Goal: Transaction & Acquisition: Obtain resource

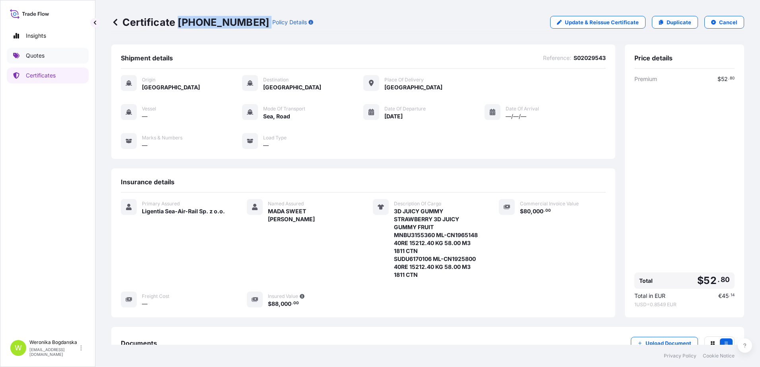
click at [51, 58] on link "Quotes" at bounding box center [48, 56] width 82 height 16
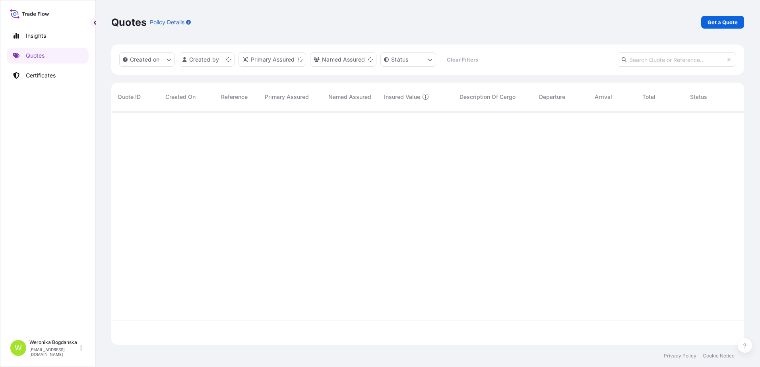
scroll to position [232, 627]
click at [724, 24] on p "Get a Quote" at bounding box center [723, 22] width 30 height 8
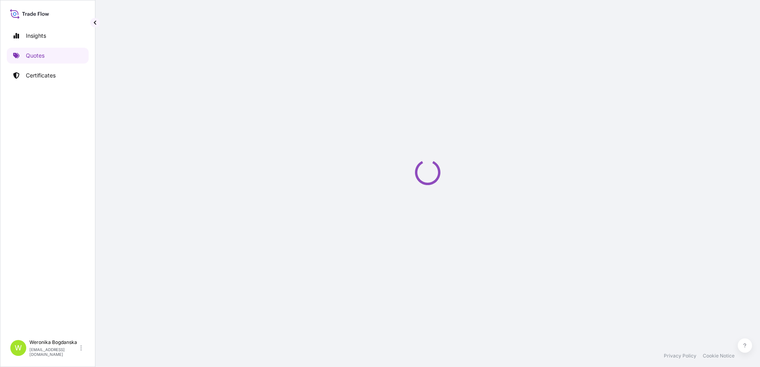
select select "Sea"
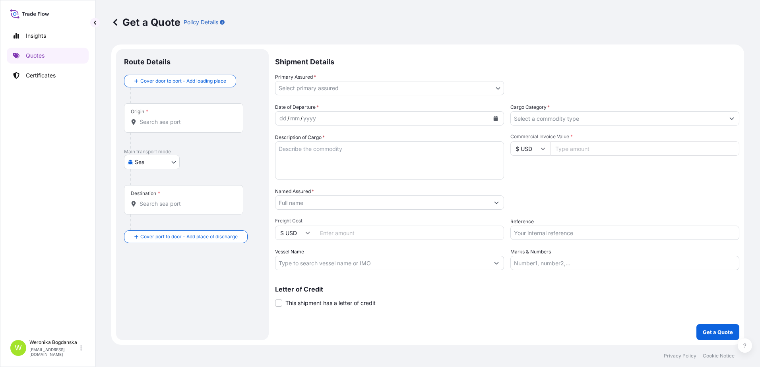
click at [162, 126] on div "Origin *" at bounding box center [183, 117] width 119 height 29
click at [162, 126] on input "Origin *" at bounding box center [187, 122] width 94 height 8
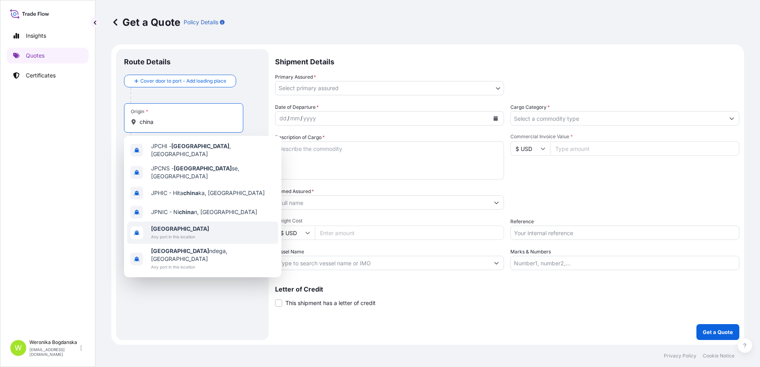
click at [169, 225] on span "[GEOGRAPHIC_DATA]" at bounding box center [180, 229] width 58 height 8
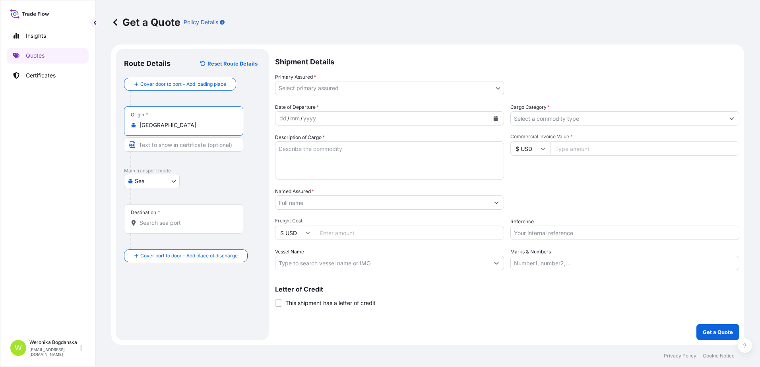
type input "[GEOGRAPHIC_DATA]"
click at [170, 228] on div "Destination *" at bounding box center [183, 218] width 119 height 29
click at [170, 227] on input "Destination *" at bounding box center [187, 223] width 94 height 8
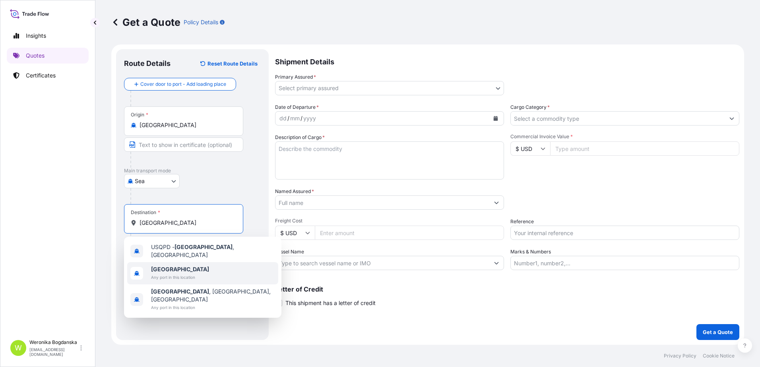
click at [159, 268] on b "[GEOGRAPHIC_DATA]" at bounding box center [180, 269] width 58 height 7
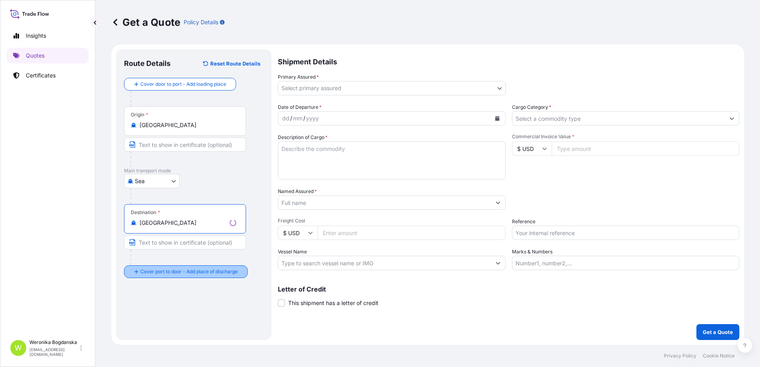
type input "[GEOGRAPHIC_DATA]"
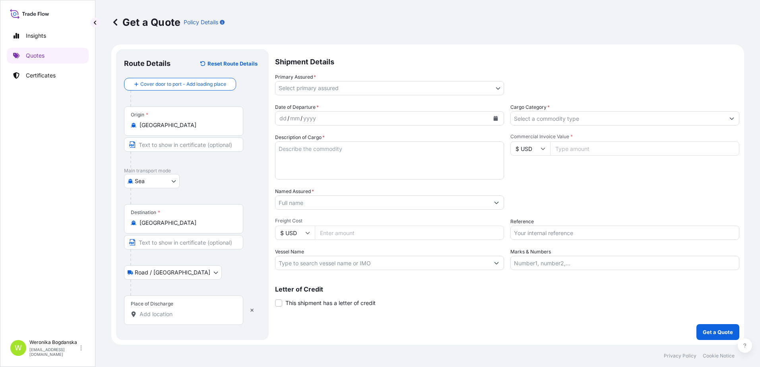
click at [161, 318] on input "Place of Discharge" at bounding box center [187, 314] width 94 height 8
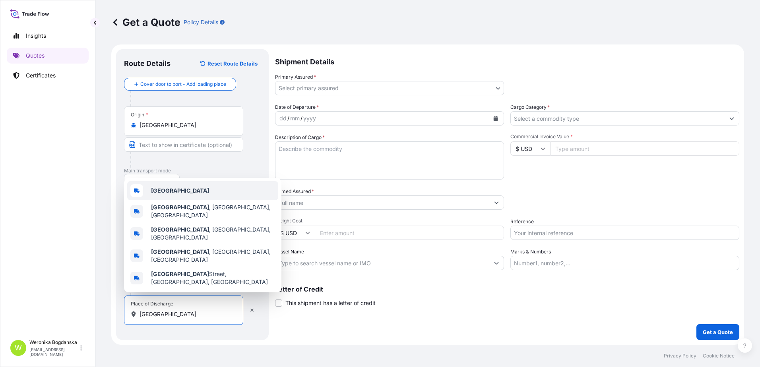
click at [168, 194] on b "[GEOGRAPHIC_DATA]" at bounding box center [180, 190] width 58 height 7
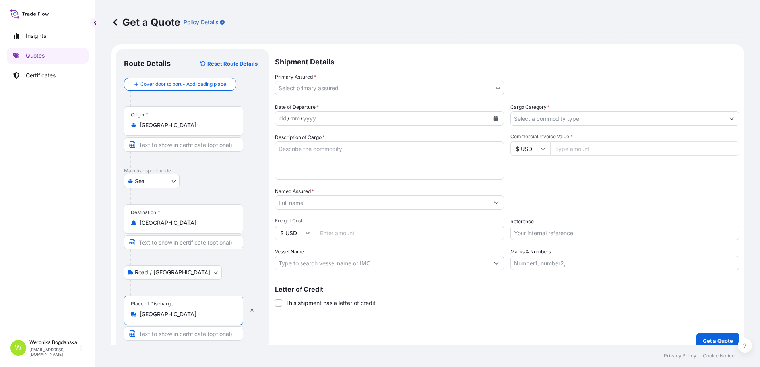
type input "[GEOGRAPHIC_DATA]"
click at [439, 83] on body "3 options available. 0 options available. 5 options available. Insights Quotes …" at bounding box center [380, 183] width 760 height 367
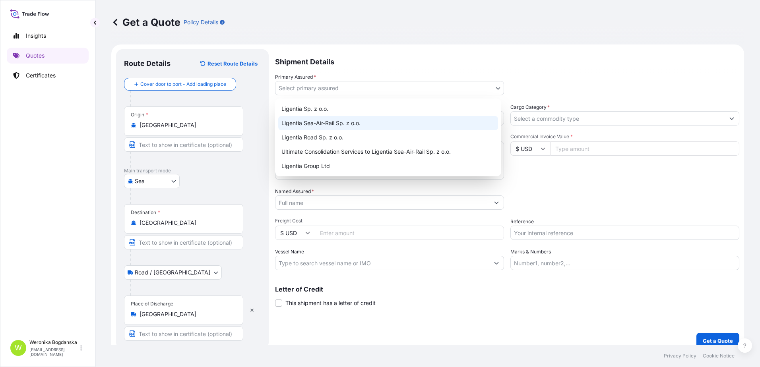
click at [361, 122] on div "Ligentia Sea-Air-Rail Sp. z o.o." at bounding box center [388, 123] width 220 height 14
select select "31440"
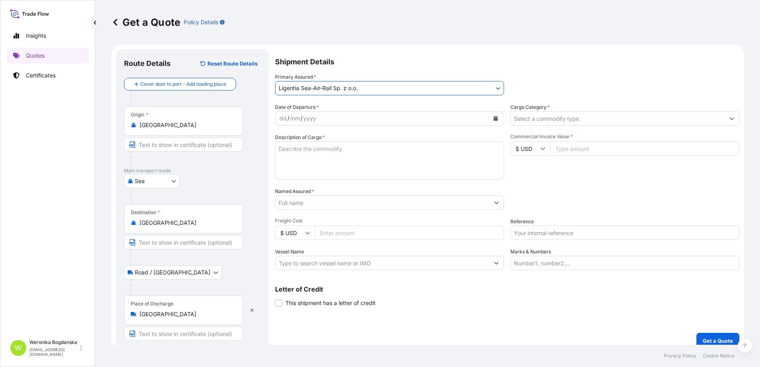
click at [499, 120] on button "Calendar" at bounding box center [495, 118] width 13 height 13
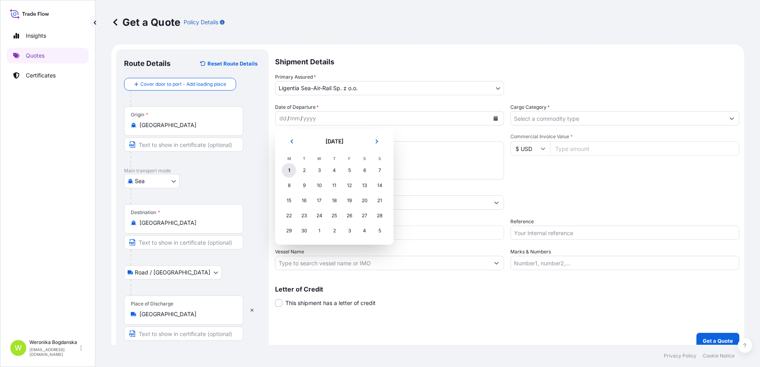
click at [290, 170] on div "1" at bounding box center [289, 170] width 14 height 14
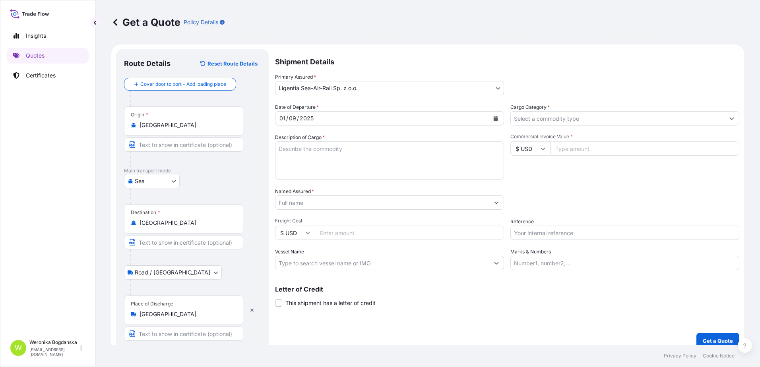
drag, startPoint x: 675, startPoint y: 125, endPoint x: 532, endPoint y: 132, distance: 143.3
click at [674, 126] on div "Date of Departure * [DATE] Cargo Category * Description of Cargo * Commercial I…" at bounding box center [507, 186] width 464 height 167
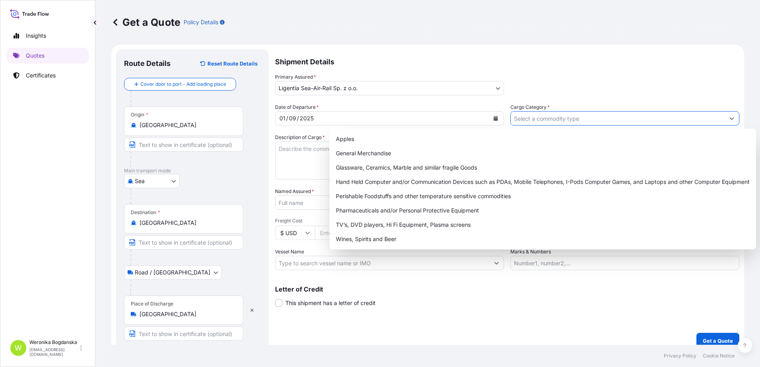
click at [729, 120] on button "Show suggestions" at bounding box center [732, 118] width 14 height 14
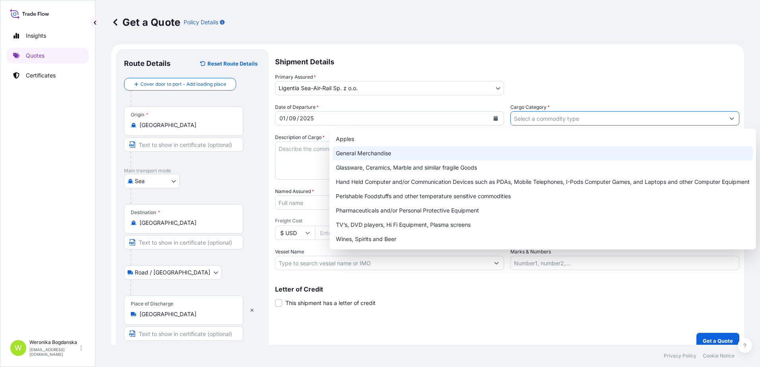
click at [493, 152] on div "General Merchandise" at bounding box center [543, 153] width 420 height 14
type input "General Merchandise"
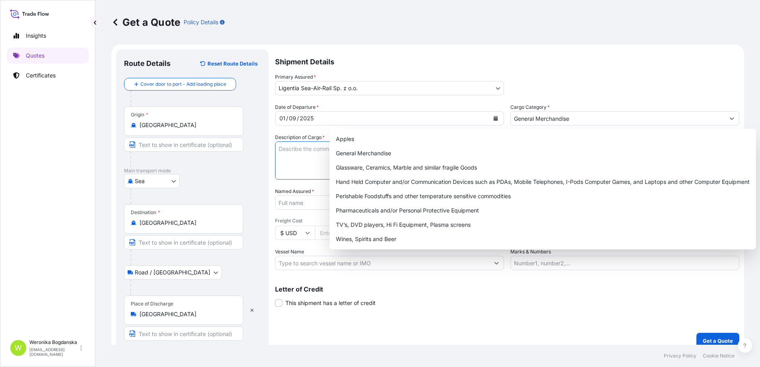
click at [296, 152] on textarea "Description of Cargo *" at bounding box center [389, 161] width 229 height 38
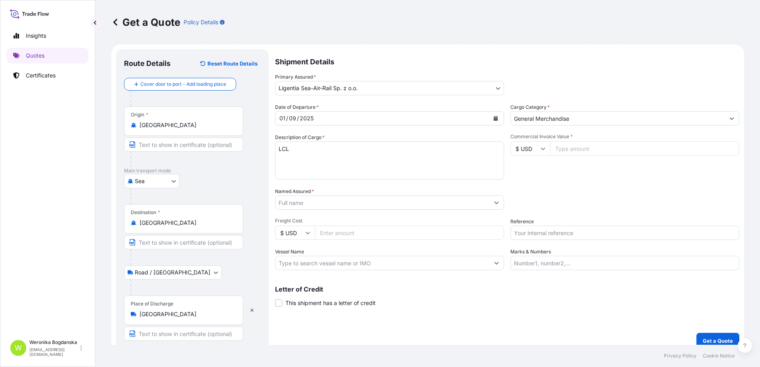
click at [321, 163] on textarea "LCL" at bounding box center [389, 161] width 229 height 38
paste textarea "THERMOSTATIC RADIATOR"
click at [407, 158] on textarea "LCL THERMOSTATIC RADIATOR" at bounding box center [389, 161] width 229 height 38
paste textarea "VALVE THERMOSTATIC RADIATOR VALVE ACCESSORY"
click at [307, 173] on textarea "LCL THERMOSTATIC RADIATOR VALVE THERMOSTATIC RADIATOR VALVE ACCESSORY" at bounding box center [389, 161] width 229 height 38
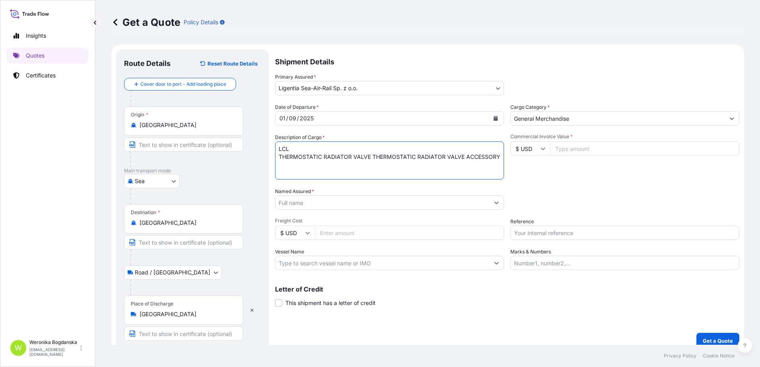
paste textarea "GCXU6018838 M5252123 40HC 4566.20 KG 8.371 M3 9 PLT"
type textarea "LCL THERMOSTATIC RADIATOR VALVE THERMOSTATIC RADIATOR VALVE ACCESSORY GCXU60188…"
click at [607, 153] on input "Commercial Invoice Value *" at bounding box center [644, 149] width 189 height 14
click at [599, 182] on div "Date of Departure * [DATE] Cargo Category * General Merchandise Description of …" at bounding box center [507, 186] width 464 height 167
drag, startPoint x: 610, startPoint y: 151, endPoint x: 528, endPoint y: 149, distance: 81.9
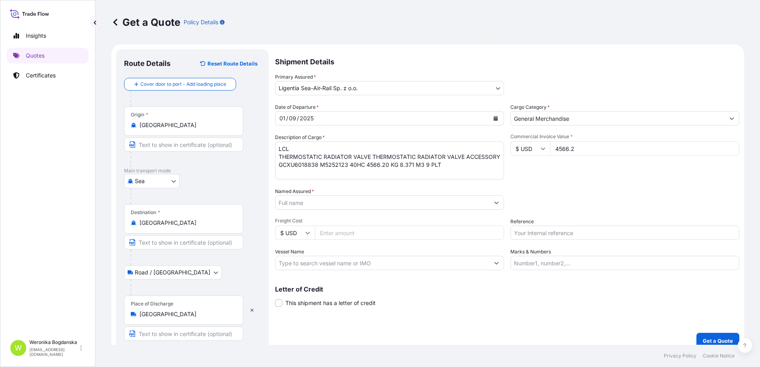
click at [528, 149] on div "$ USD 4566.2" at bounding box center [624, 149] width 229 height 14
type input "63438.50"
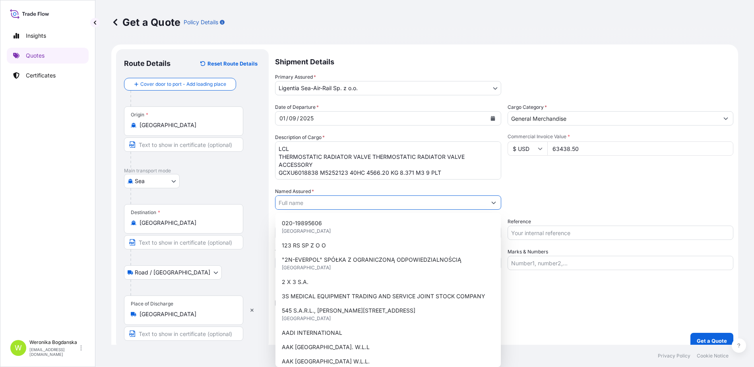
click at [440, 204] on input "Named Assured *" at bounding box center [381, 203] width 211 height 14
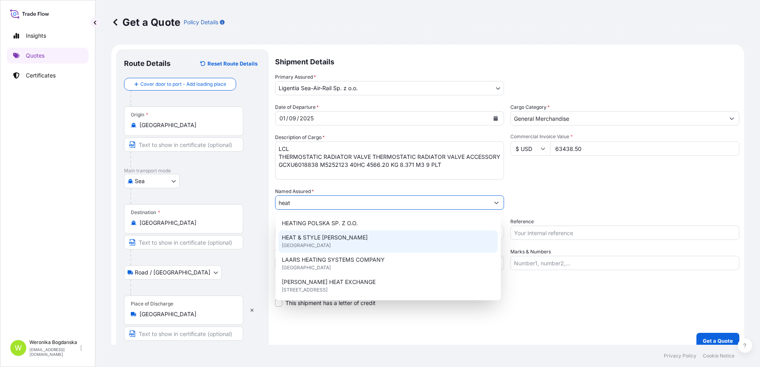
click at [336, 240] on span "HEAT & STYLE [PERSON_NAME]" at bounding box center [325, 238] width 86 height 8
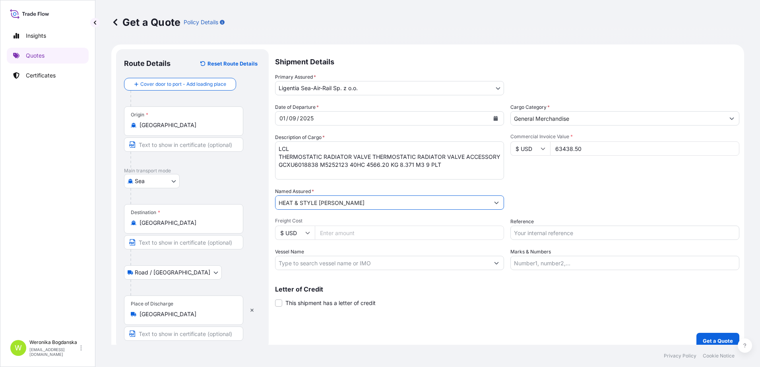
type input "HEAT & STYLE [PERSON_NAME]"
click at [589, 177] on div "Commercial Invoice Value * $ USD 63438.50" at bounding box center [624, 157] width 229 height 46
click at [653, 235] on input "Reference" at bounding box center [624, 233] width 229 height 14
paste input "S02024887"
click at [594, 233] on input "S02024887," at bounding box center [624, 233] width 229 height 14
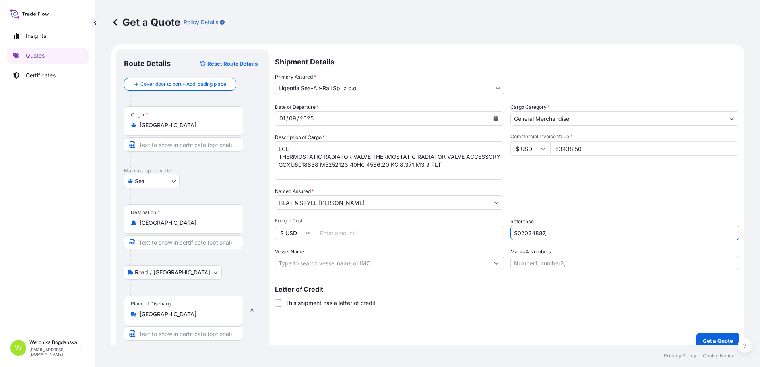
paste input "LCL16442"
type input "S02024887, LCL16442"
click at [581, 196] on div "Packing Category Type to search a container mode Please select a primary mode o…" at bounding box center [624, 199] width 229 height 22
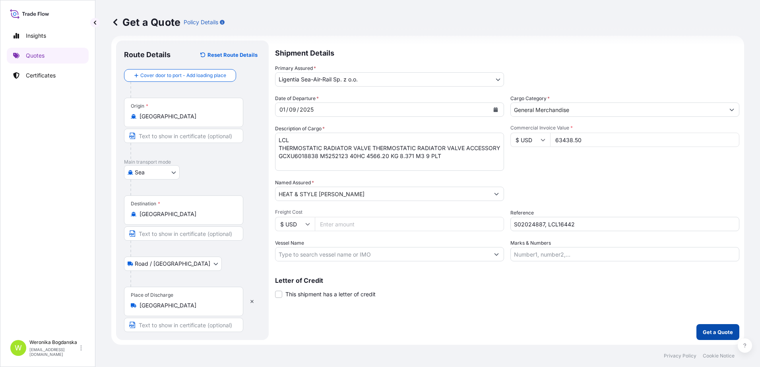
click at [705, 333] on p "Get a Quote" at bounding box center [718, 332] width 30 height 8
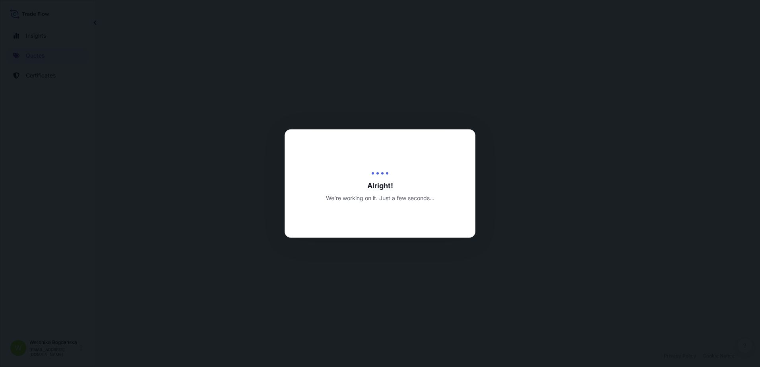
select select "Sea"
select select "Road / [GEOGRAPHIC_DATA]"
select select "31440"
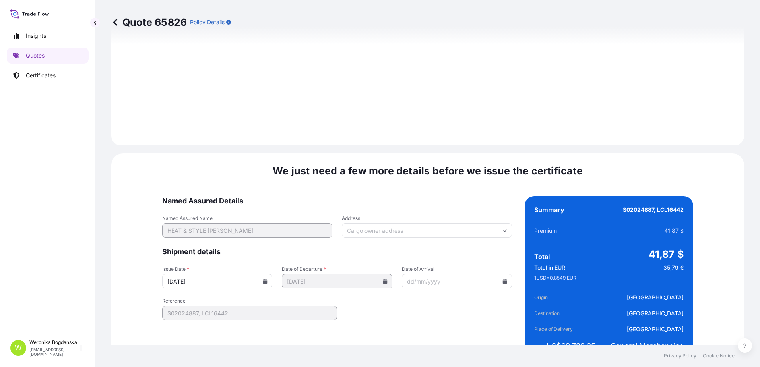
scroll to position [971, 0]
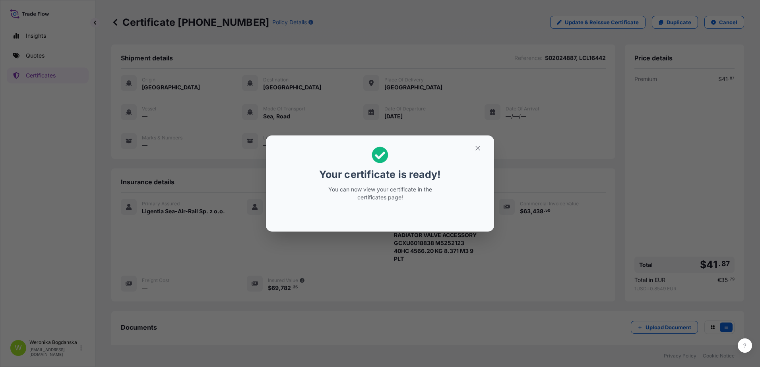
click at [473, 147] on button "button" at bounding box center [478, 148] width 20 height 13
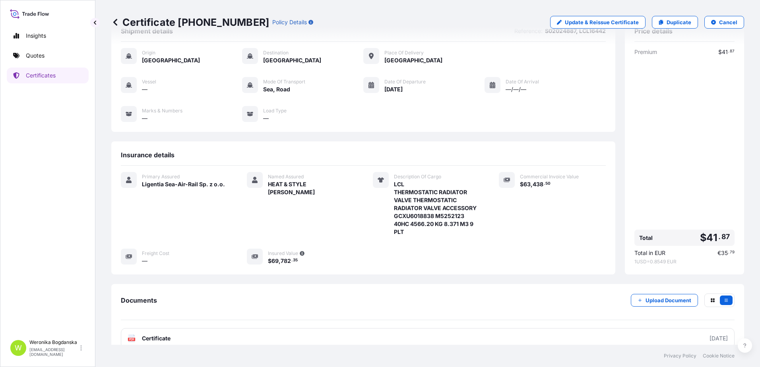
scroll to position [76, 0]
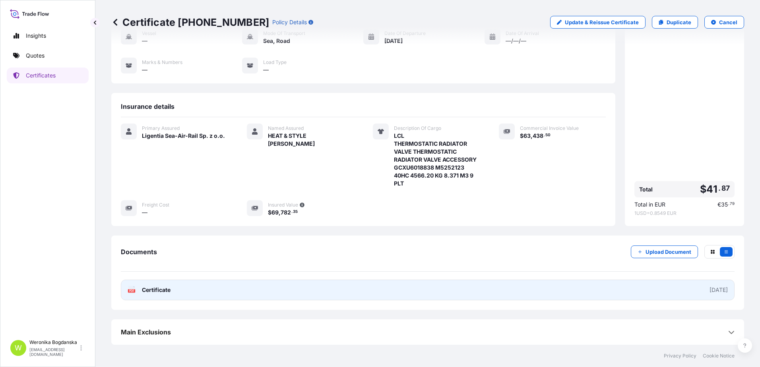
click at [361, 297] on link "PDF Certificate [DATE]" at bounding box center [428, 290] width 614 height 21
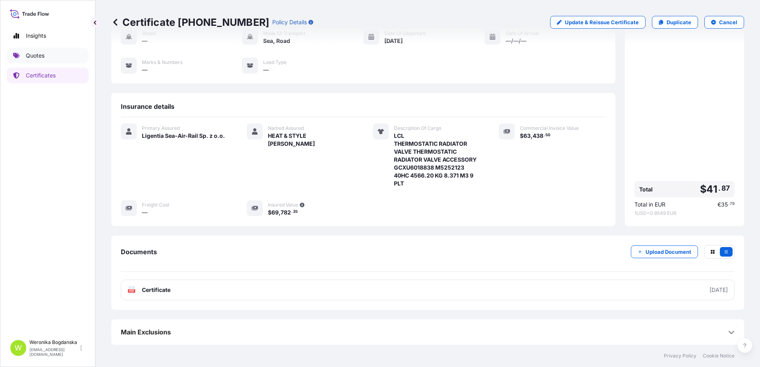
click at [51, 58] on link "Quotes" at bounding box center [48, 56] width 82 height 16
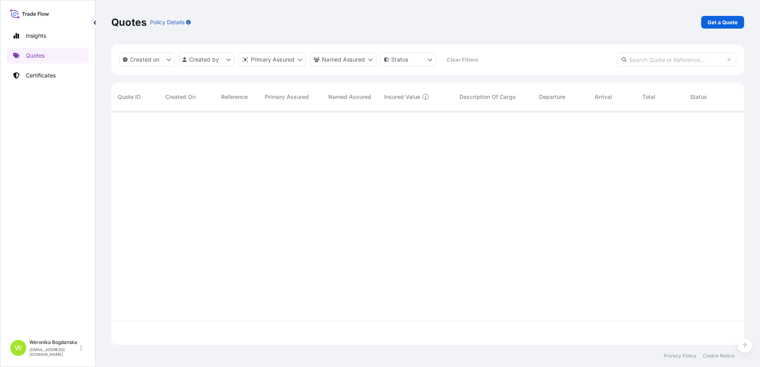
scroll to position [232, 627]
click at [721, 21] on p "Get a Quote" at bounding box center [723, 22] width 30 height 8
select select "Sea"
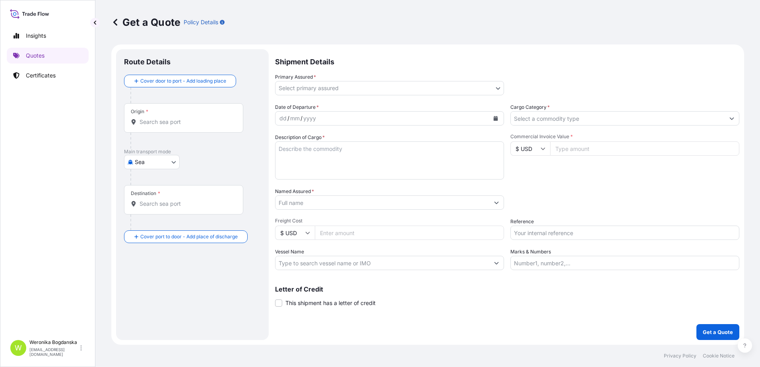
click at [197, 117] on div "Origin *" at bounding box center [183, 117] width 119 height 29
click at [197, 118] on input "Origin *" at bounding box center [187, 122] width 94 height 8
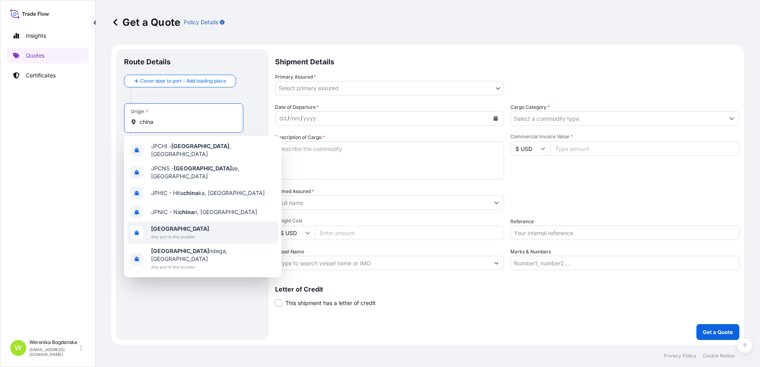
click at [175, 226] on span "[GEOGRAPHIC_DATA]" at bounding box center [180, 229] width 58 height 8
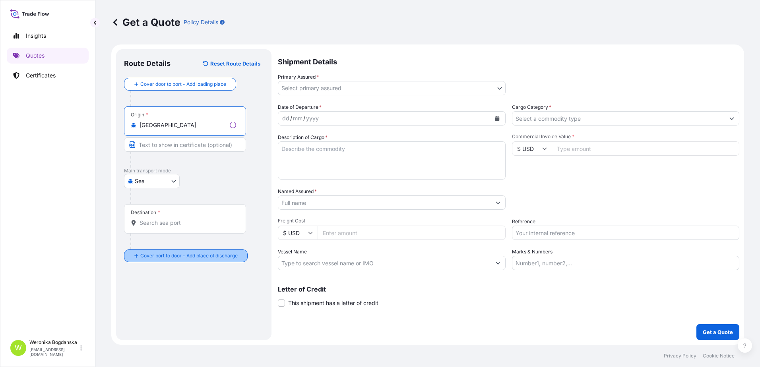
type input "[GEOGRAPHIC_DATA]"
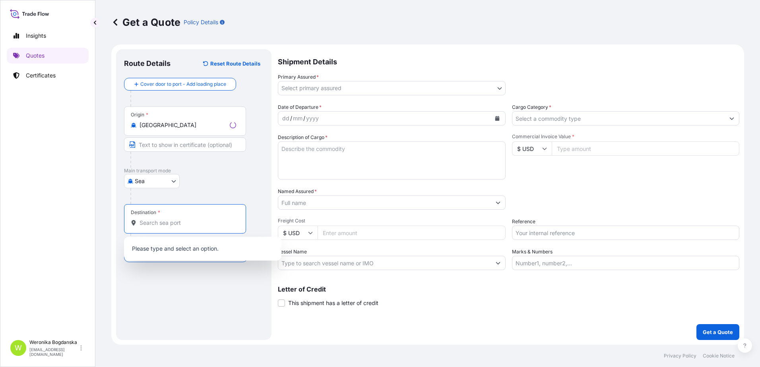
click at [176, 225] on input "Destination *" at bounding box center [188, 223] width 97 height 8
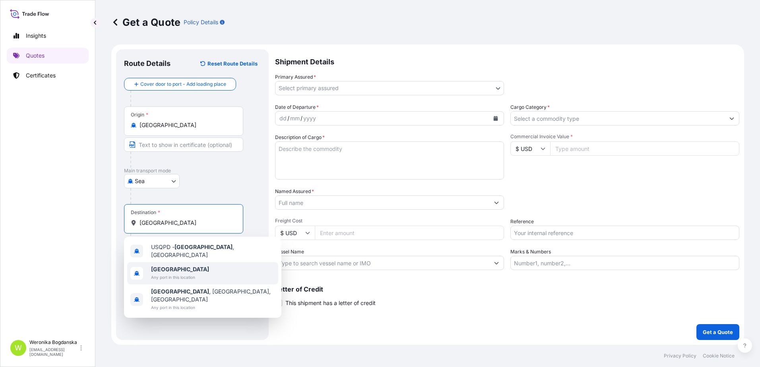
click at [181, 274] on span "Any port in this location" at bounding box center [180, 278] width 58 height 8
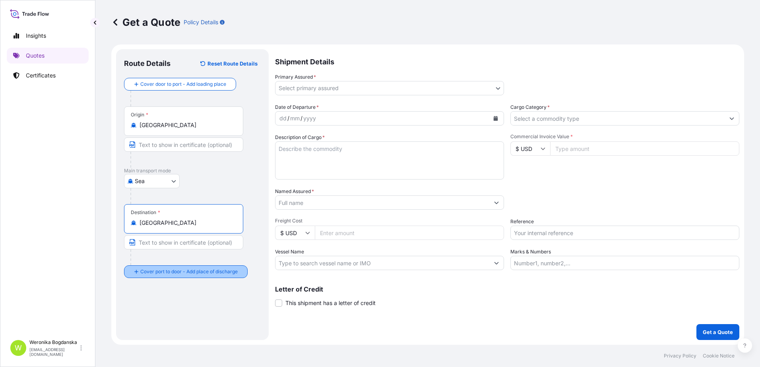
type input "[GEOGRAPHIC_DATA]"
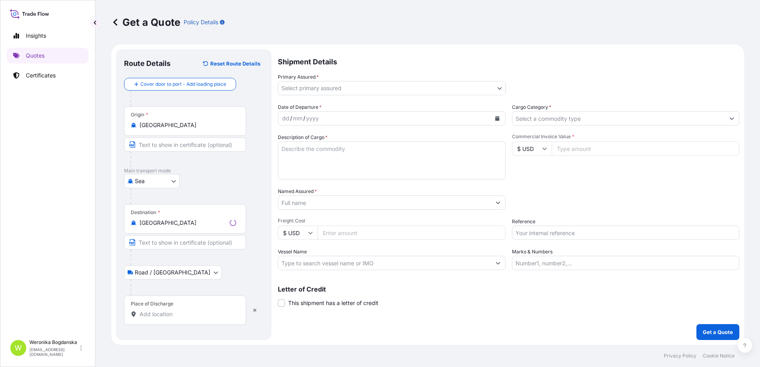
click at [180, 311] on input "Place of Discharge" at bounding box center [188, 314] width 97 height 8
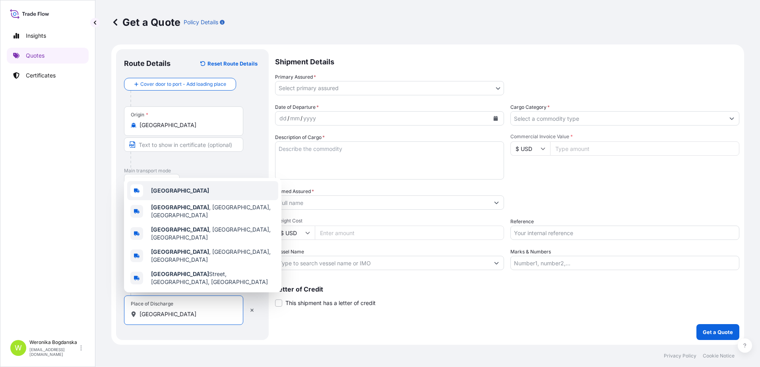
click at [171, 200] on div "[GEOGRAPHIC_DATA]" at bounding box center [202, 190] width 151 height 19
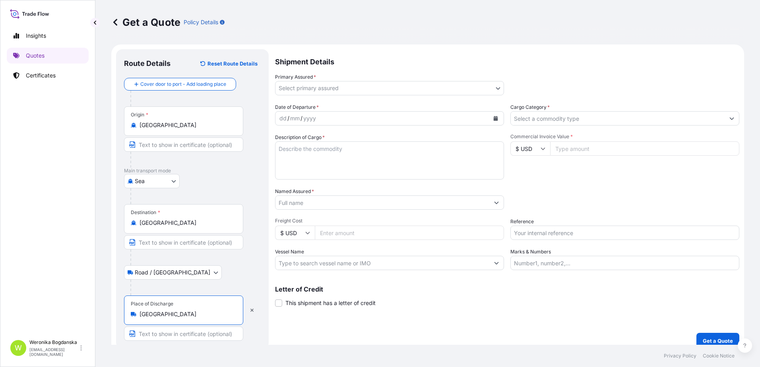
type input "[GEOGRAPHIC_DATA]"
click at [463, 86] on body "3 options available. 0 options available. 5 options available. Insights Quotes …" at bounding box center [380, 183] width 760 height 367
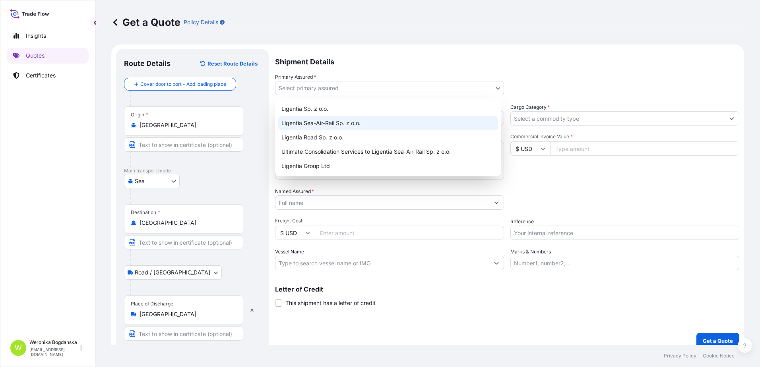
click at [352, 124] on div "Ligentia Sea-Air-Rail Sp. z o.o." at bounding box center [388, 123] width 220 height 14
select select "31440"
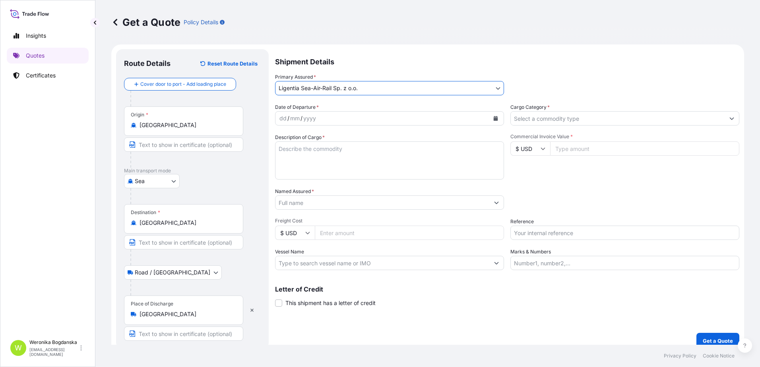
click at [498, 120] on button "Calendar" at bounding box center [495, 118] width 13 height 13
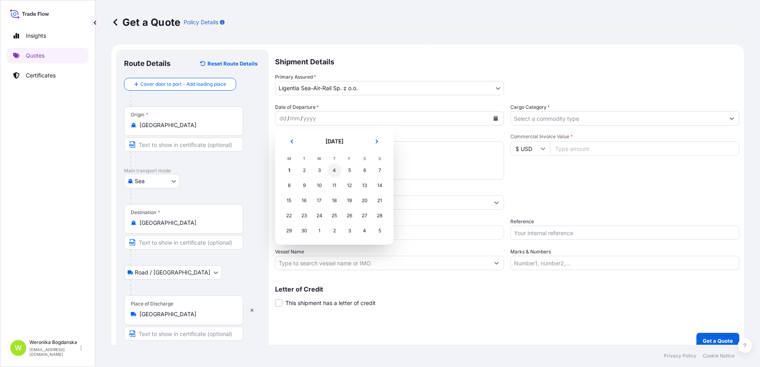
click at [340, 172] on div "4" at bounding box center [334, 170] width 14 height 14
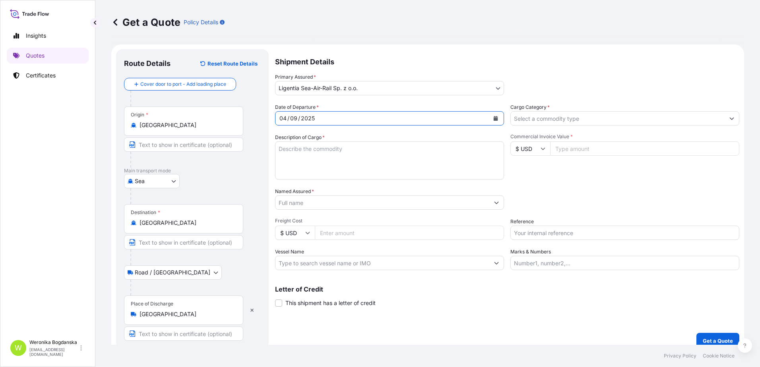
click at [550, 118] on input "Cargo Category *" at bounding box center [618, 118] width 214 height 14
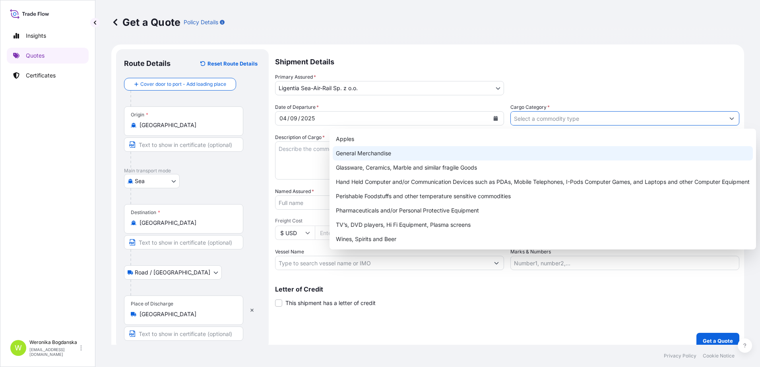
click at [431, 151] on div "General Merchandise" at bounding box center [543, 153] width 420 height 14
type input "General Merchandise"
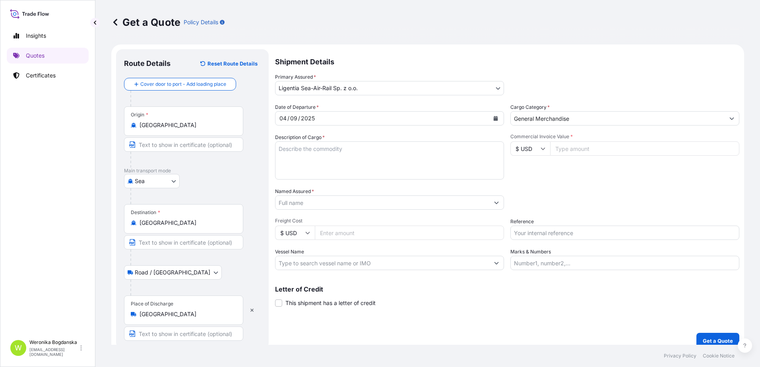
click at [323, 159] on textarea "Description of Cargo *" at bounding box center [389, 161] width 229 height 38
paste textarea "FORU8824470"
type textarea "FORU8824470"
click at [149, 182] on body "8 options available. Insights Quotes Certificates W [PERSON_NAME] [EMAIL_ADDRES…" at bounding box center [380, 183] width 760 height 367
click at [145, 227] on span "Road" at bounding box center [146, 231] width 14 height 8
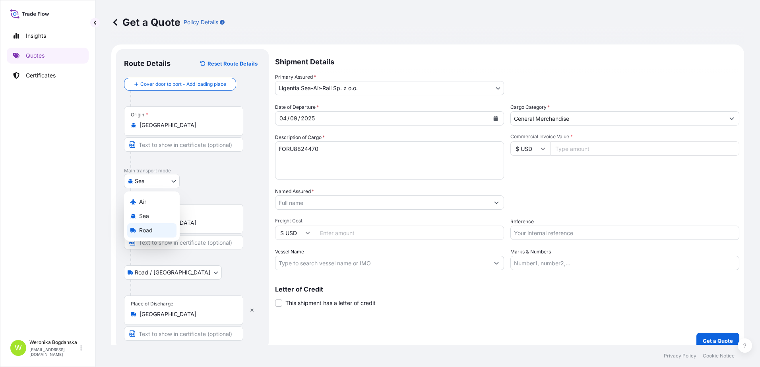
select select "Road"
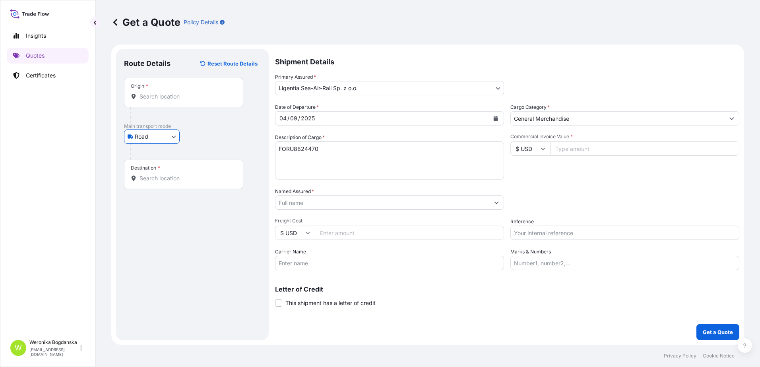
drag, startPoint x: 166, startPoint y: 97, endPoint x: 161, endPoint y: 95, distance: 5.3
click at [163, 96] on input "Origin *" at bounding box center [187, 97] width 94 height 8
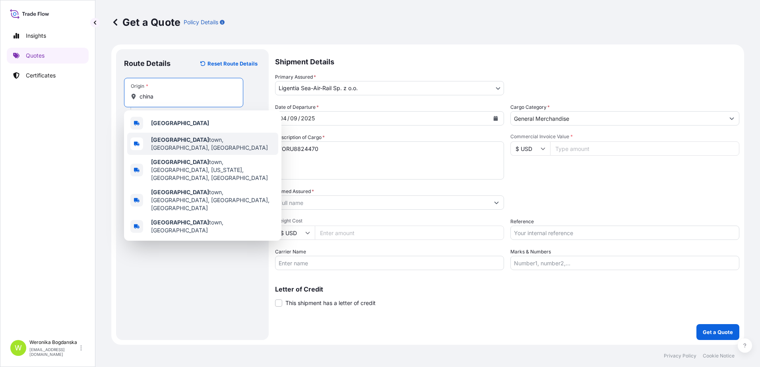
click at [165, 133] on div "[GEOGRAPHIC_DATA], [GEOGRAPHIC_DATA], [GEOGRAPHIC_DATA]" at bounding box center [202, 144] width 151 height 22
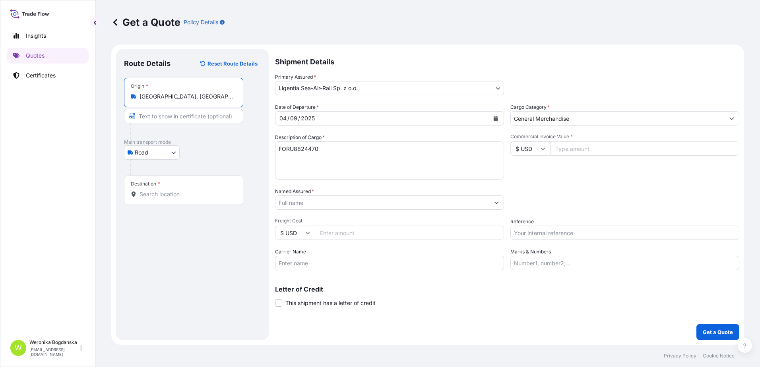
drag, startPoint x: 206, startPoint y: 93, endPoint x: 75, endPoint y: 97, distance: 131.7
click at [75, 97] on div "Insights Quotes Certificates W [PERSON_NAME] [EMAIL_ADDRESS][DOMAIN_NAME] Get a…" at bounding box center [380, 183] width 760 height 367
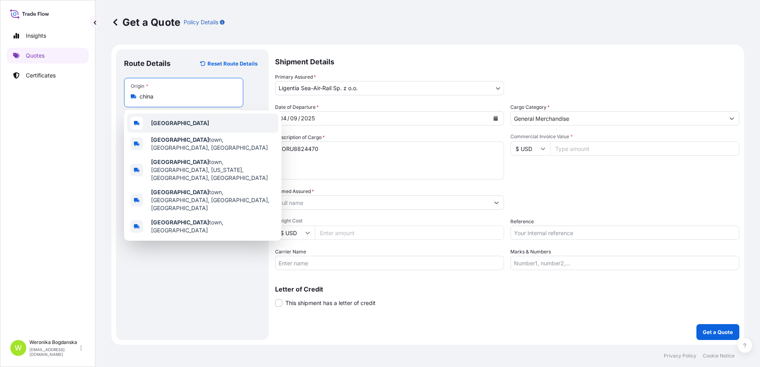
click at [159, 120] on b "[GEOGRAPHIC_DATA]" at bounding box center [180, 123] width 58 height 7
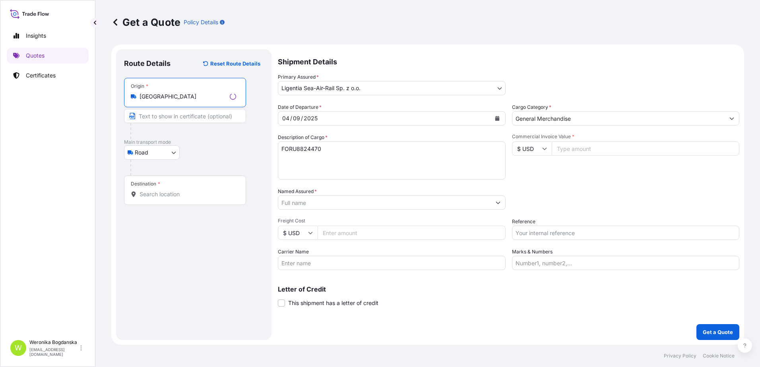
type input "[GEOGRAPHIC_DATA]"
click at [148, 194] on input "Destination *" at bounding box center [188, 194] width 97 height 8
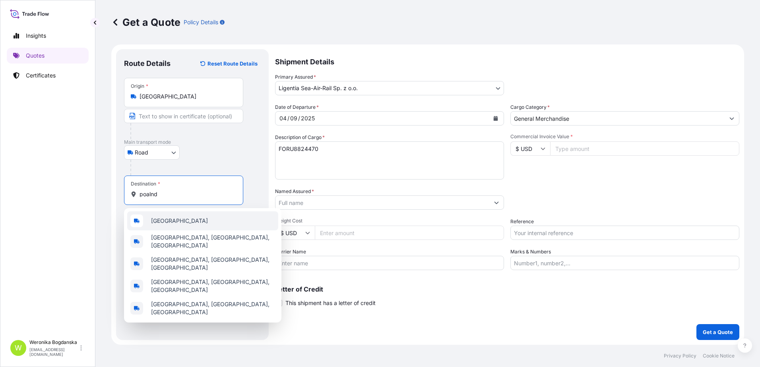
click at [163, 226] on div "[GEOGRAPHIC_DATA]" at bounding box center [202, 220] width 151 height 19
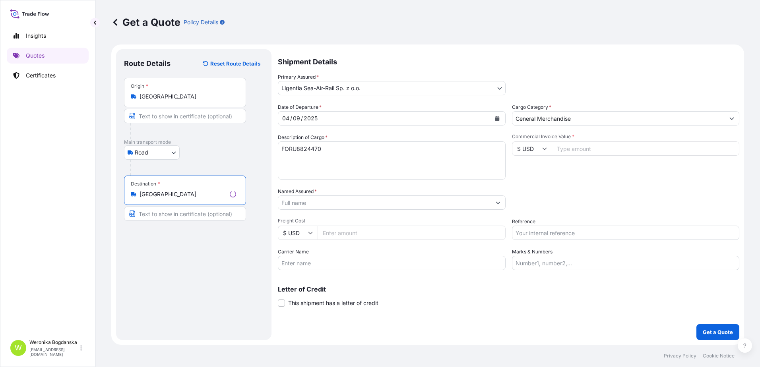
type input "[GEOGRAPHIC_DATA]"
click at [359, 157] on textarea "FORU8824470" at bounding box center [389, 161] width 229 height 38
click at [287, 159] on textarea "FORU8824470 1x40HC" at bounding box center [389, 161] width 229 height 38
paste textarea "Towar: Szklane butelki – poz 1 i 2 Plastikowe złote nasadki Plastikowe zatyczki…"
type textarea "FORU8824470 1x40HC Towar: Szklane butelki – poz 1 i 2 Plastikowe złote nasadki …"
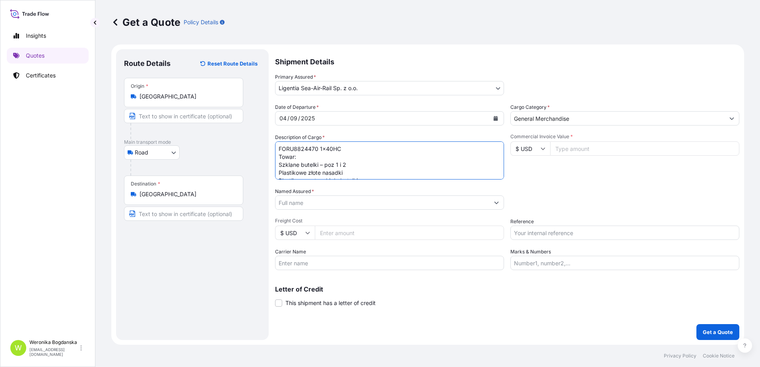
click at [593, 145] on input "Commercial Invoice Value *" at bounding box center [644, 149] width 189 height 14
type input "34810.56"
click at [342, 201] on input "Named Assured *" at bounding box center [383, 203] width 214 height 14
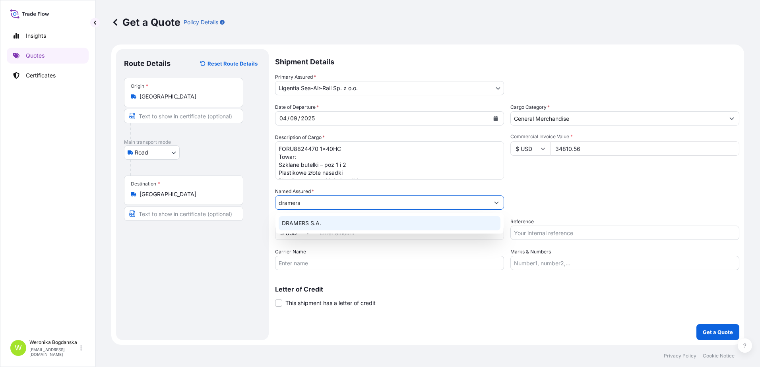
click at [333, 221] on div "DRAMERS S.A." at bounding box center [390, 223] width 222 height 14
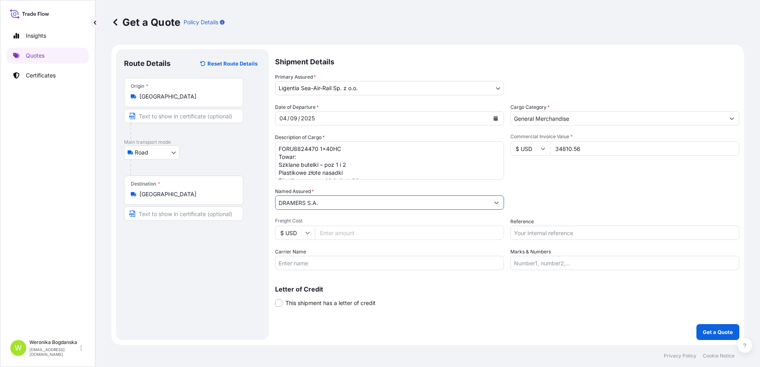
type input "DRAMERS S.A."
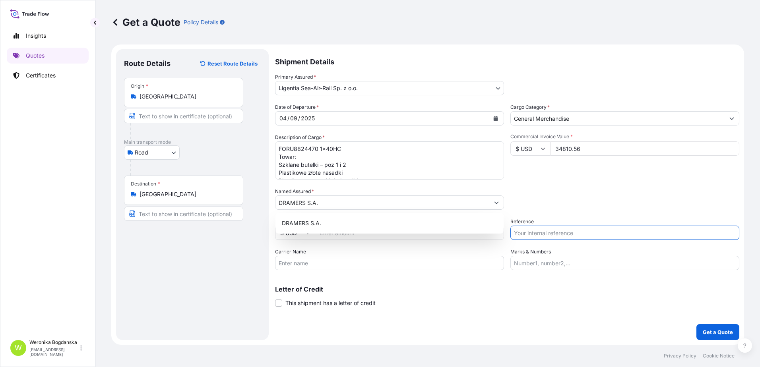
click at [548, 228] on input "Reference" at bounding box center [624, 233] width 229 height 14
paste input "FORU8824470"
type input "FORU8824470"
drag, startPoint x: 549, startPoint y: 193, endPoint x: 549, endPoint y: 187, distance: 6.0
click at [549, 192] on div "Packing Category Type to search a container mode Please select a primary mode o…" at bounding box center [624, 199] width 229 height 22
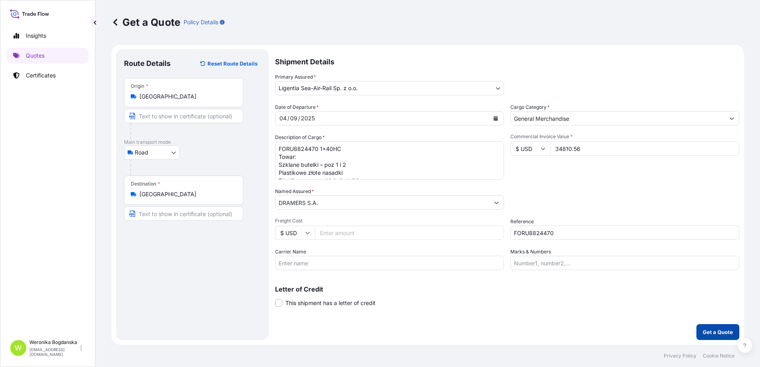
click at [724, 331] on p "Get a Quote" at bounding box center [718, 332] width 30 height 8
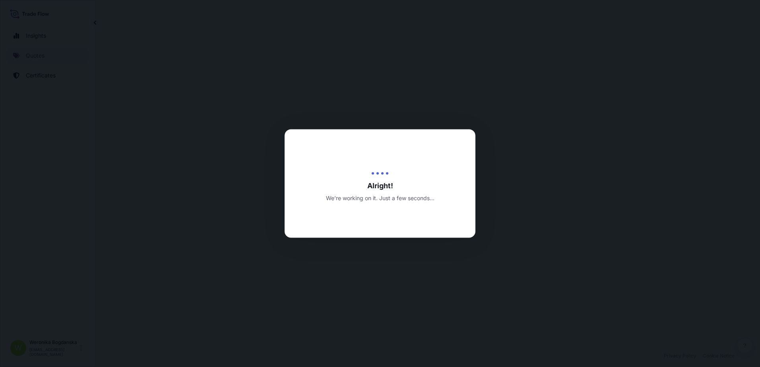
select select "Road"
select select "31440"
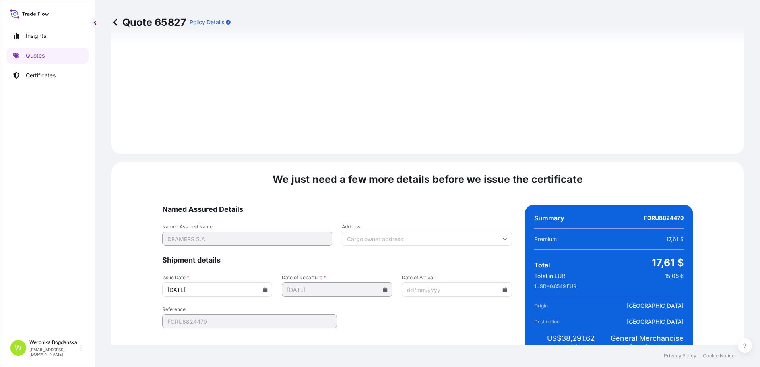
scroll to position [906, 0]
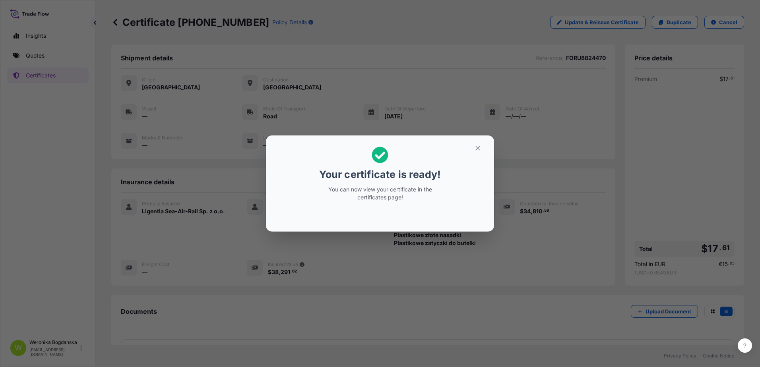
click at [481, 147] on button "button" at bounding box center [478, 148] width 20 height 13
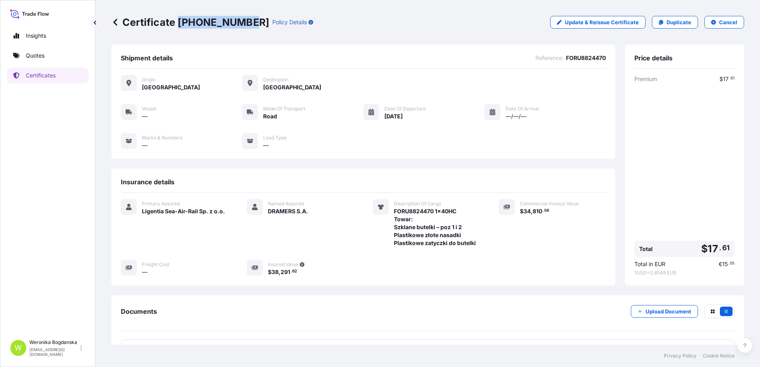
drag, startPoint x: 179, startPoint y: 25, endPoint x: 245, endPoint y: 30, distance: 66.2
click at [245, 30] on div "Certificate [PHONE_NUMBER] Policy Details Update & Reissue Certificate Duplicat…" at bounding box center [427, 22] width 633 height 45
copy p "[PHONE_NUMBER]"
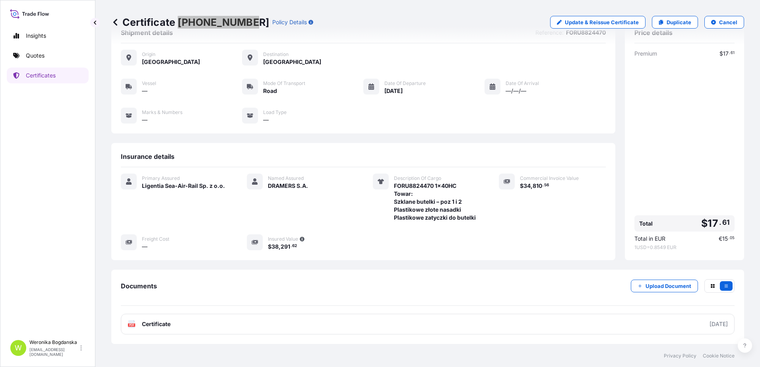
scroll to position [40, 0]
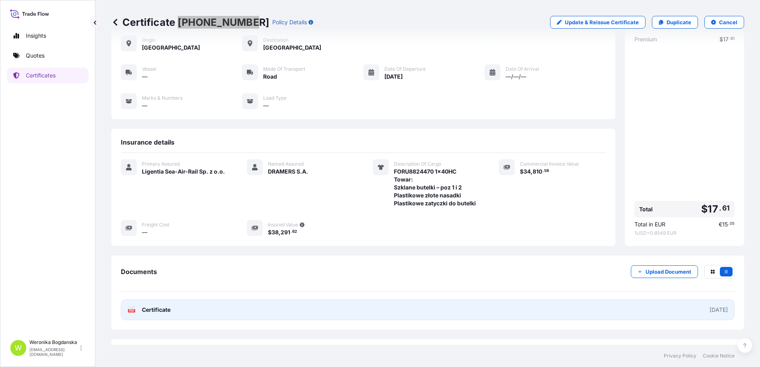
click at [455, 309] on link "PDF Certificate [DATE]" at bounding box center [428, 310] width 614 height 21
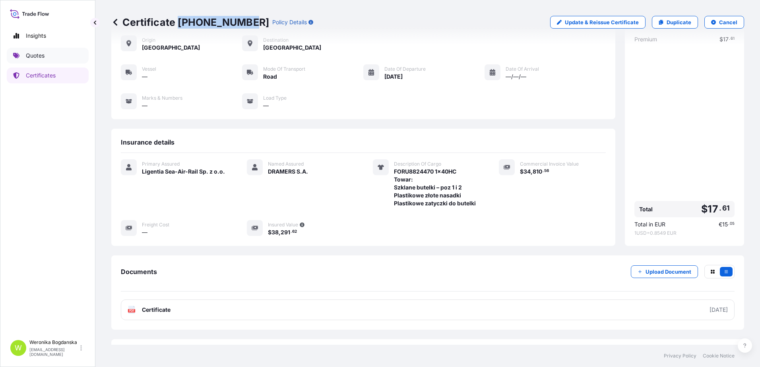
click at [40, 57] on p "Quotes" at bounding box center [35, 56] width 19 height 8
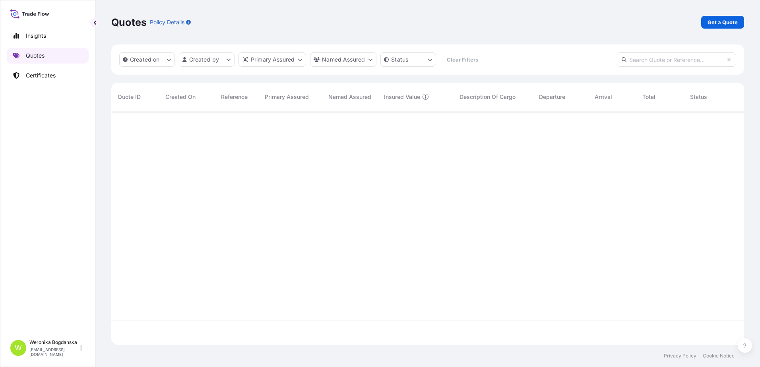
scroll to position [232, 627]
click at [716, 25] on p "Get a Quote" at bounding box center [723, 22] width 30 height 8
select select "Sea"
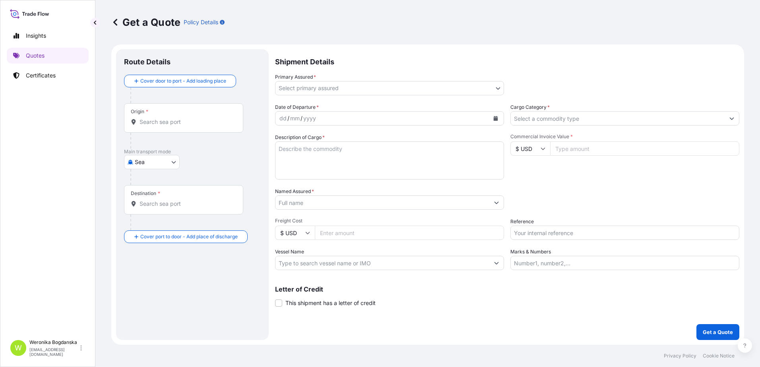
click at [182, 123] on input "Origin *" at bounding box center [187, 122] width 94 height 8
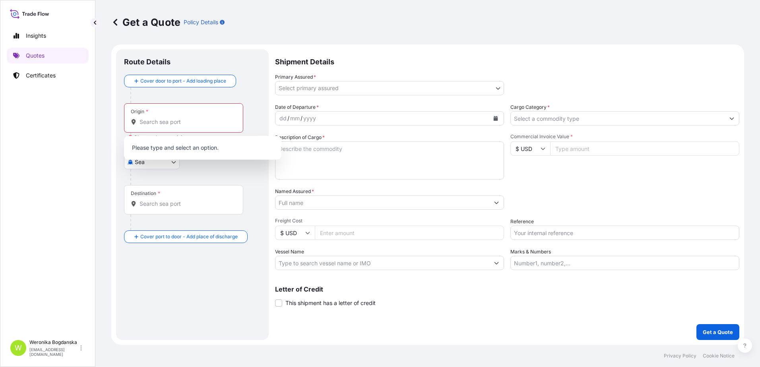
click at [572, 140] on span "Commercial Invoice Value *" at bounding box center [624, 137] width 229 height 6
click at [572, 142] on input "Commercial Invoice Value *" at bounding box center [644, 149] width 189 height 14
click at [572, 140] on span "Commercial Invoice Value *" at bounding box center [624, 137] width 229 height 6
click at [572, 142] on input "Commercial Invoice Value *" at bounding box center [644, 149] width 189 height 14
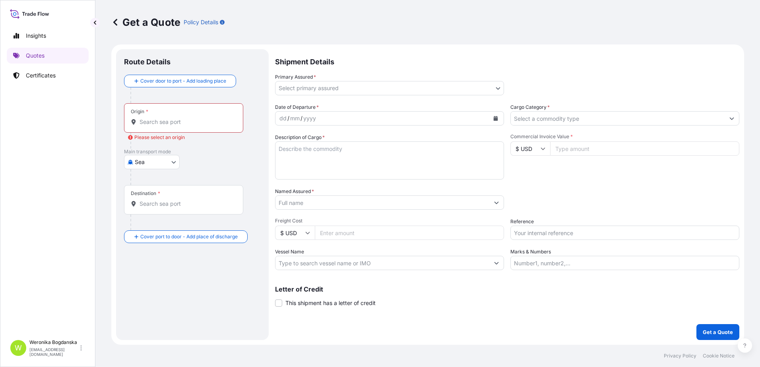
click at [177, 119] on input "Origin * Please select an origin" at bounding box center [187, 122] width 94 height 8
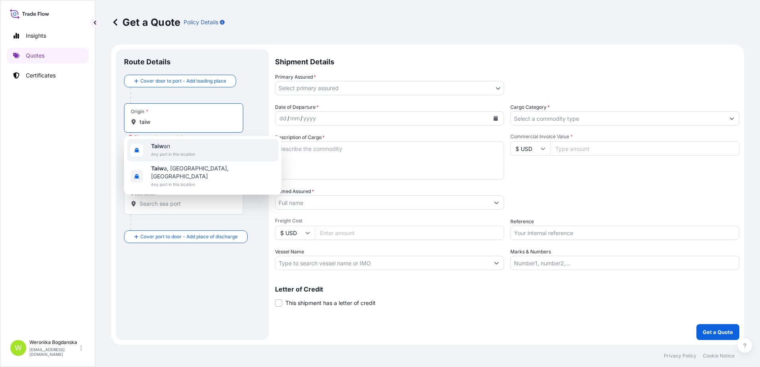
click at [165, 150] on span "Any port in this location" at bounding box center [173, 154] width 44 height 8
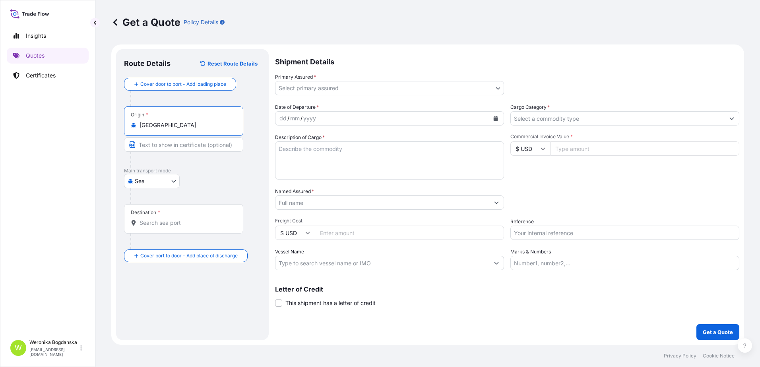
type input "[GEOGRAPHIC_DATA]"
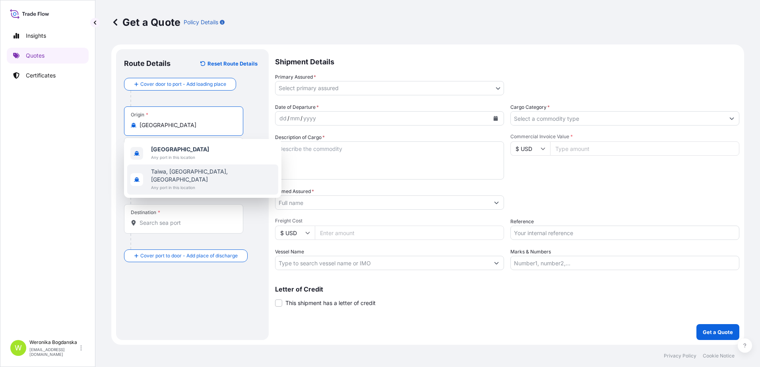
click at [164, 222] on input "Destination *" at bounding box center [187, 223] width 94 height 8
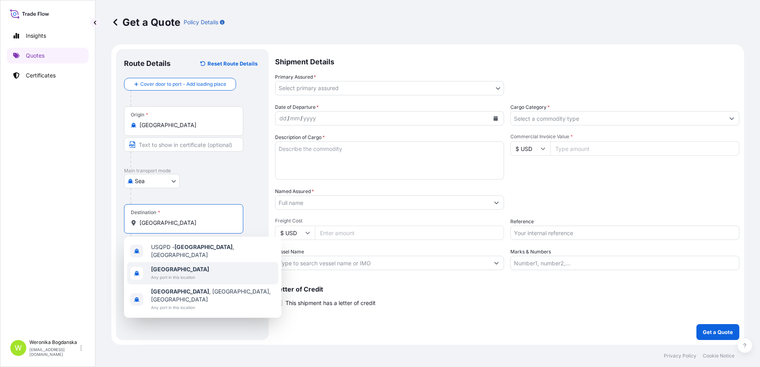
click at [164, 277] on div "[GEOGRAPHIC_DATA] Any port in this location" at bounding box center [202, 273] width 151 height 22
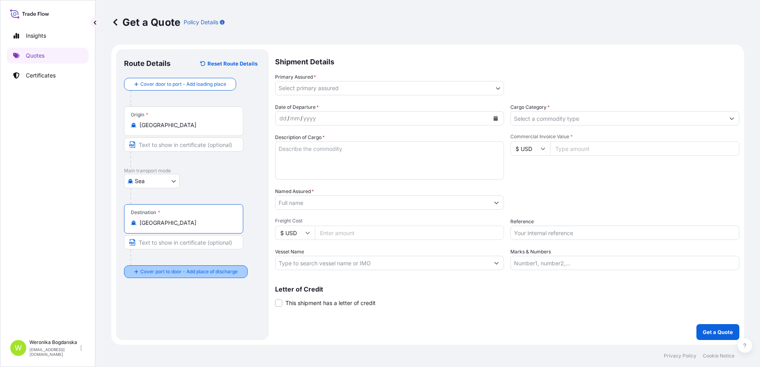
type input "[GEOGRAPHIC_DATA]"
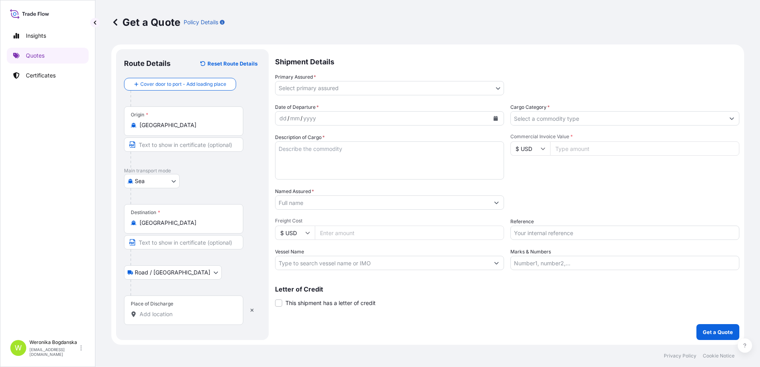
click at [169, 320] on div "Place of Discharge" at bounding box center [183, 310] width 119 height 29
click at [169, 318] on input "Place of Discharge" at bounding box center [187, 314] width 94 height 8
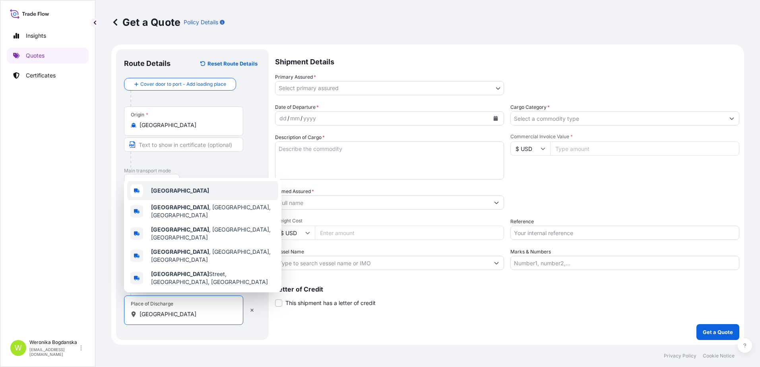
click at [180, 200] on div "[GEOGRAPHIC_DATA]" at bounding box center [202, 190] width 151 height 19
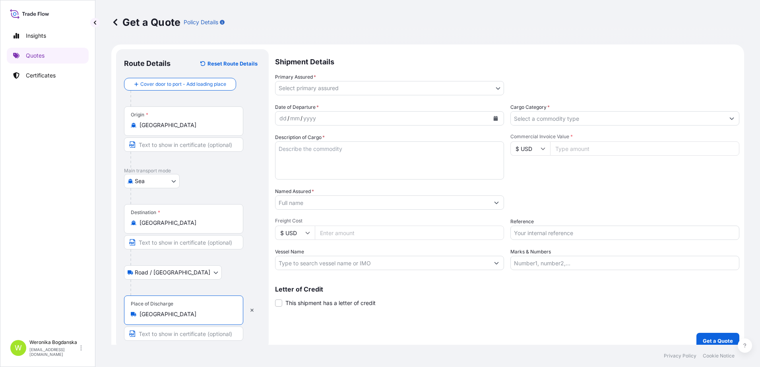
type input "[GEOGRAPHIC_DATA]"
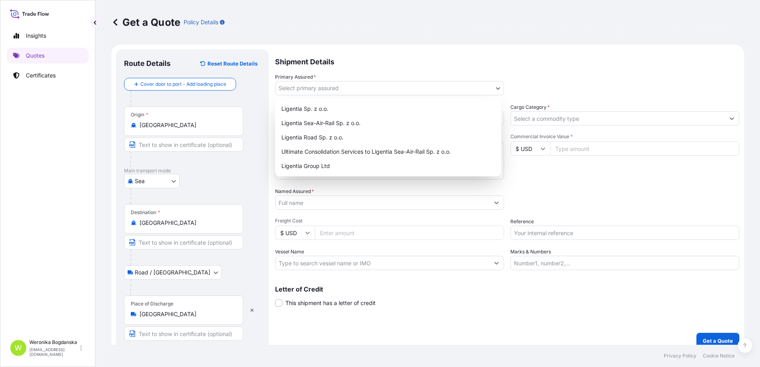
click at [483, 86] on body "4 options available. 0 options available. 3 options available. 0 options availa…" at bounding box center [380, 183] width 760 height 367
click at [350, 120] on div "Ligentia Sea-Air-Rail Sp. z o.o." at bounding box center [388, 123] width 220 height 14
select select "31440"
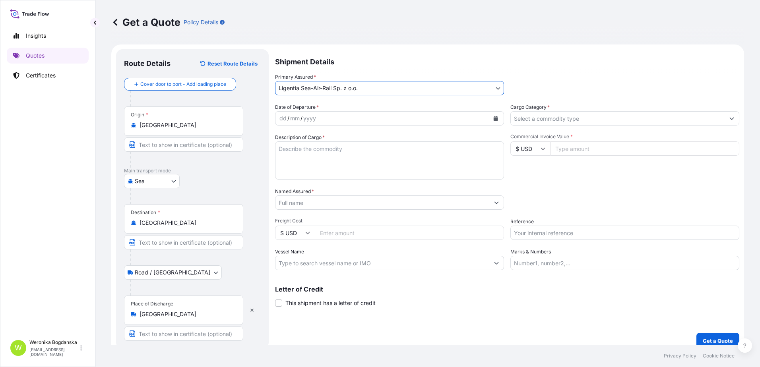
click at [494, 117] on icon "Calendar" at bounding box center [496, 118] width 4 height 5
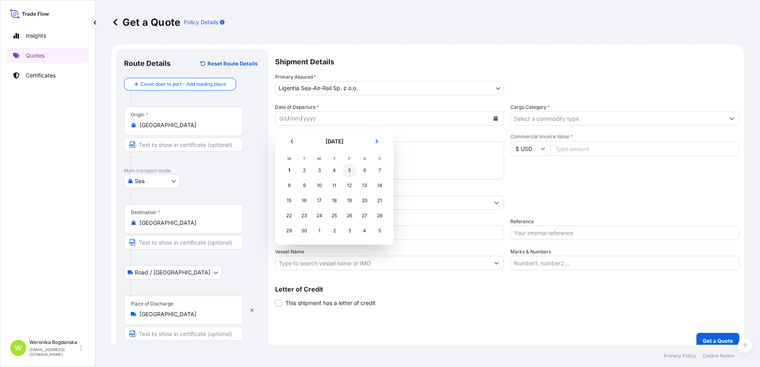
click at [351, 169] on div "5" at bounding box center [349, 170] width 14 height 14
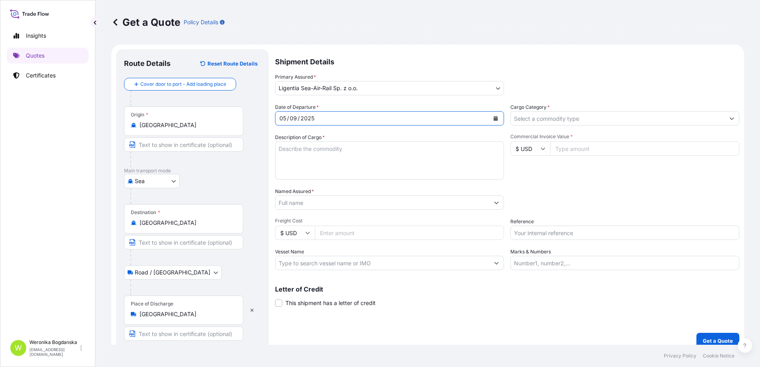
click at [546, 118] on input "Cargo Category *" at bounding box center [618, 118] width 214 height 14
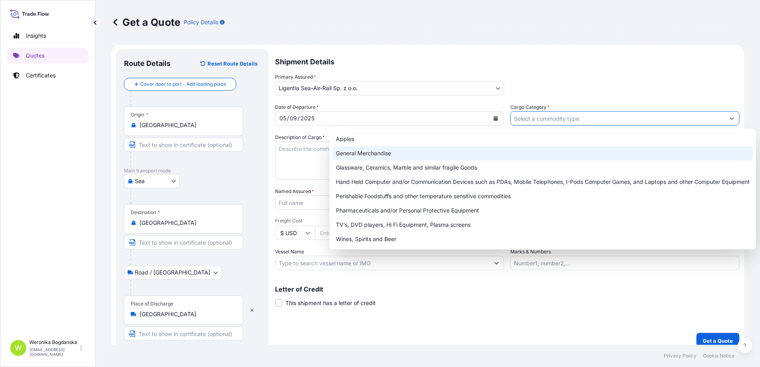
click at [412, 150] on div "General Merchandise" at bounding box center [543, 153] width 420 height 14
type input "General Merchandise"
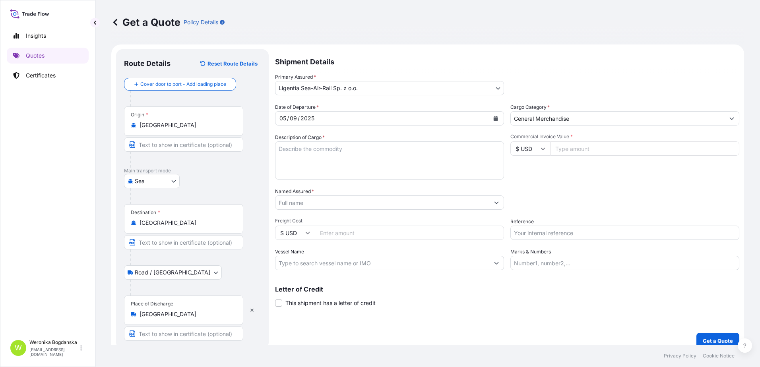
click at [283, 161] on textarea "Description of Cargo *" at bounding box center [389, 161] width 229 height 38
paste textarea "CMAU1433226"
type textarea "CMAU1433226 SCREWS"
click at [654, 148] on input "Commercial Invoice Value *" at bounding box center [644, 149] width 189 height 14
click at [526, 150] on input "$ USD" at bounding box center [530, 149] width 40 height 14
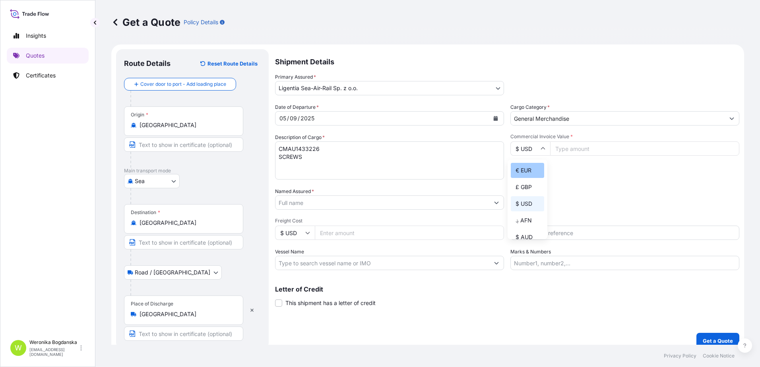
click at [532, 172] on div "€ EUR" at bounding box center [527, 170] width 33 height 15
type input "€ EUR"
click at [589, 152] on input "Commercial Invoice Value *" at bounding box center [644, 149] width 189 height 14
type input "30071.94"
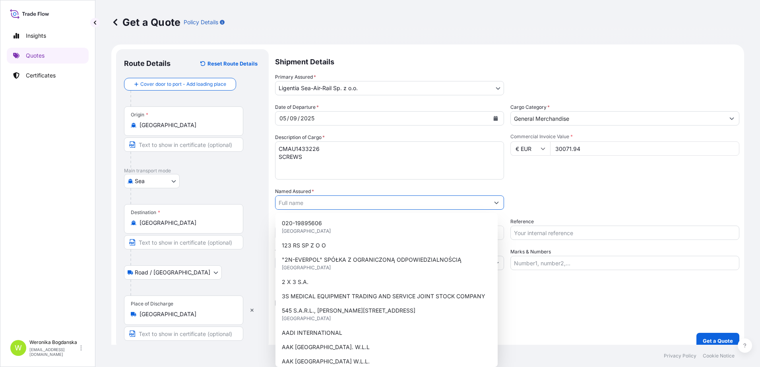
click at [314, 204] on input "Named Assured *" at bounding box center [383, 203] width 214 height 14
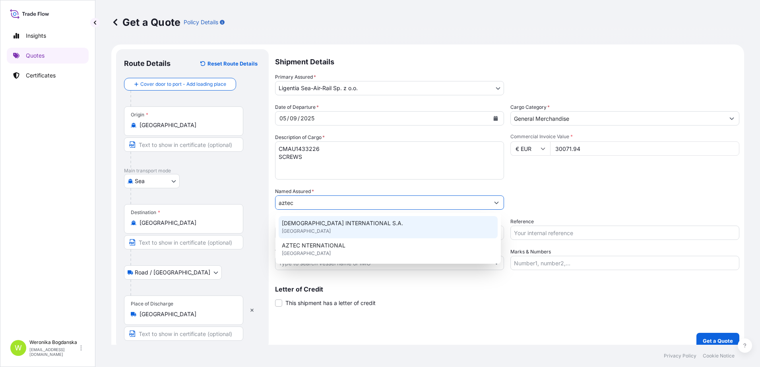
click at [352, 223] on span "[DEMOGRAPHIC_DATA] INTERNATIONAL S.A." at bounding box center [342, 223] width 121 height 8
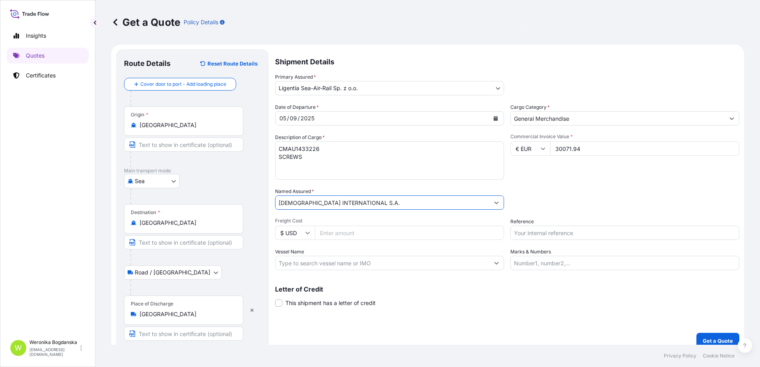
type input "[DEMOGRAPHIC_DATA] INTERNATIONAL S.A."
click at [590, 236] on input "Reference" at bounding box center [624, 233] width 229 height 14
paste input "CMAU1433226"
type input "CMAU1433226"
drag, startPoint x: 600, startPoint y: 200, endPoint x: 600, endPoint y: 204, distance: 4.4
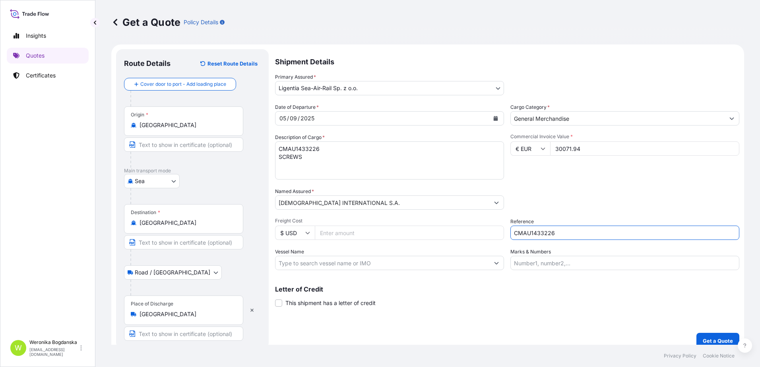
click at [600, 200] on div "Packing Category Type to search a container mode Please select a primary mode o…" at bounding box center [624, 199] width 229 height 22
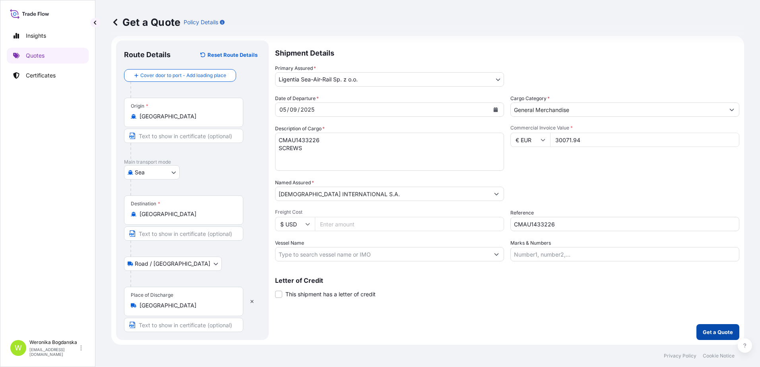
click at [703, 329] on p "Get a Quote" at bounding box center [718, 332] width 30 height 8
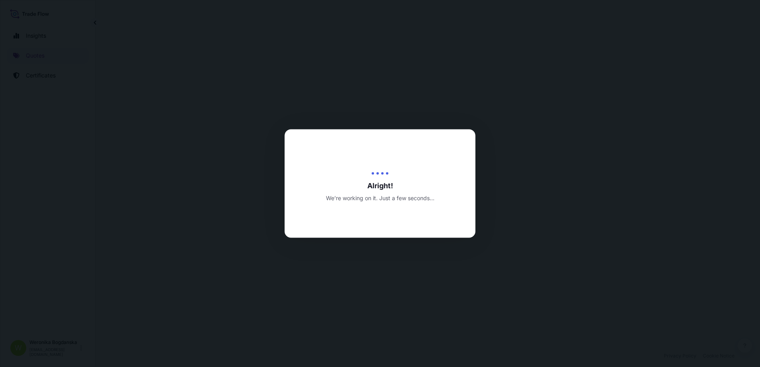
select select "Sea"
select select "Road / [GEOGRAPHIC_DATA]"
select select "31440"
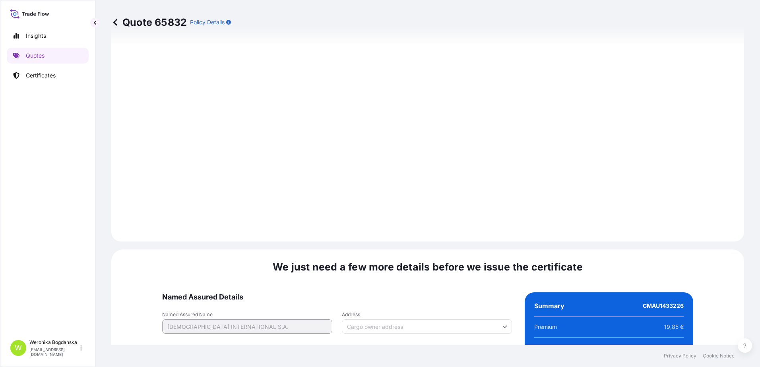
scroll to position [929, 0]
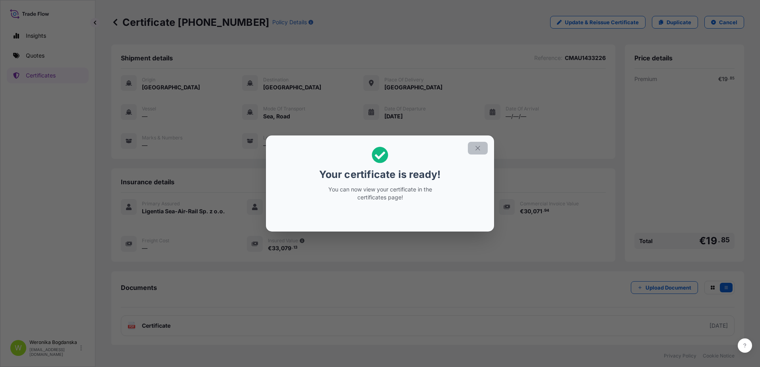
click at [476, 148] on icon "button" at bounding box center [477, 148] width 7 height 7
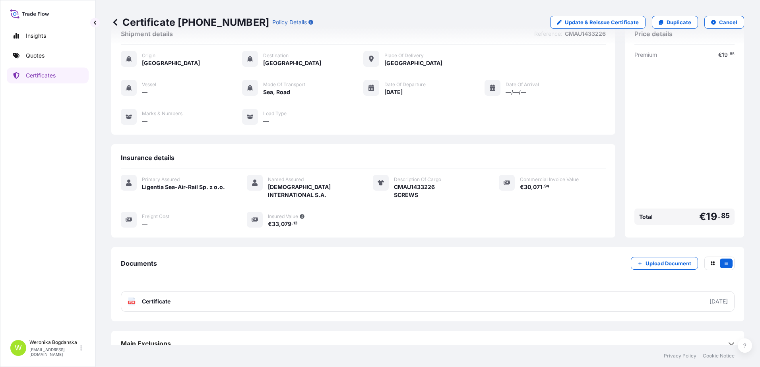
scroll to position [36, 0]
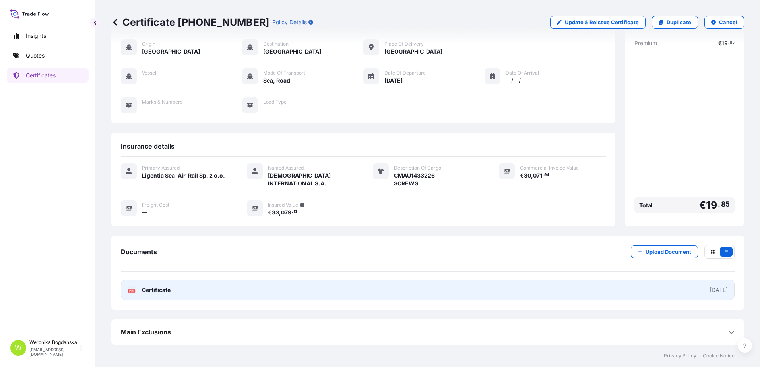
click at [572, 291] on link "PDF Certificate [DATE]" at bounding box center [428, 290] width 614 height 21
